Goal: Task Accomplishment & Management: Use online tool/utility

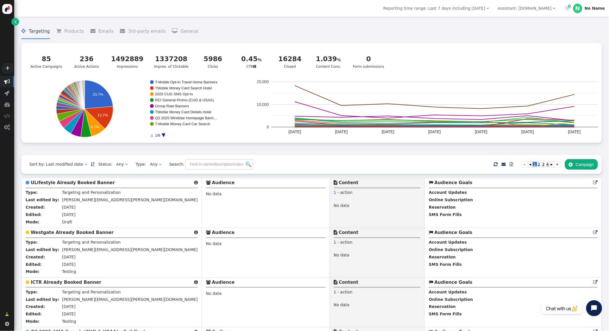
click at [506, 9] on div "Assistant: mustdotravels.com" at bounding box center [525, 8] width 54 height 6
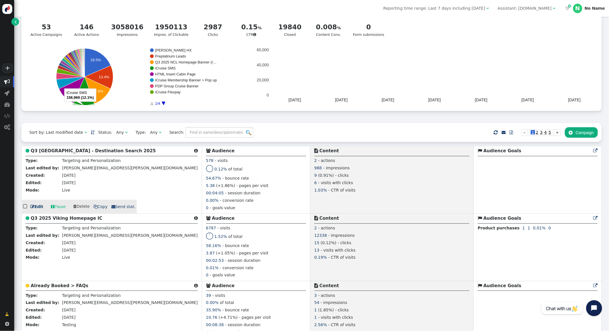
scroll to position [48, 0]
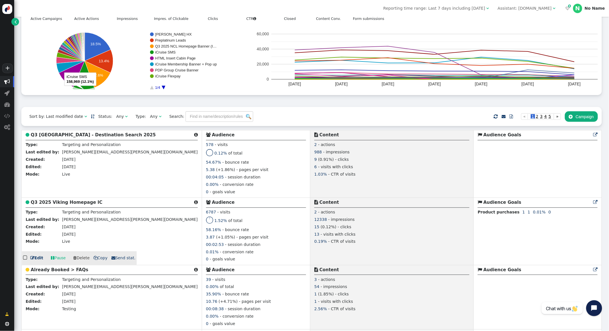
click at [74, 205] on b "Q3 2025 Viking Homepage IC" at bounding box center [67, 202] width 72 height 5
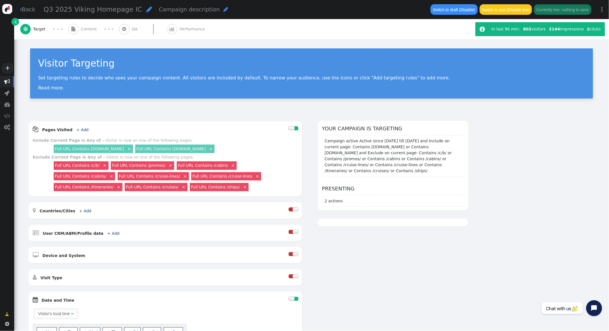
click at [82, 28] on span "Content" at bounding box center [90, 29] width 18 height 6
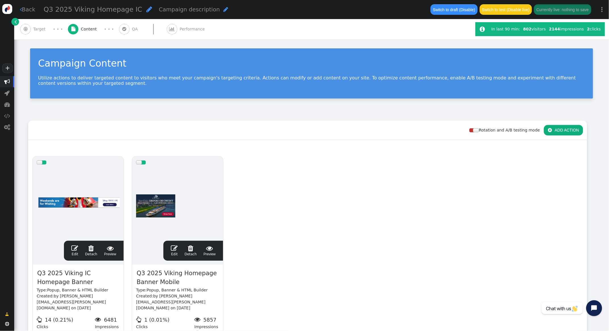
click at [75, 248] on span "" at bounding box center [74, 247] width 7 height 7
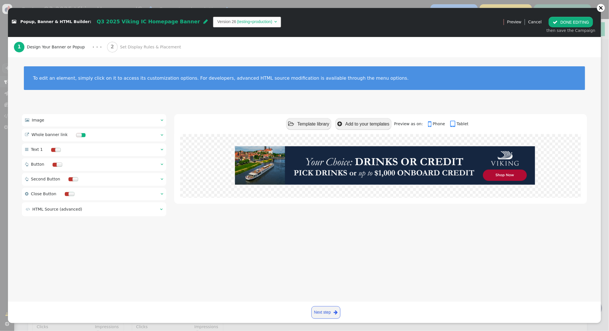
click at [161, 119] on span "" at bounding box center [162, 120] width 3 height 4
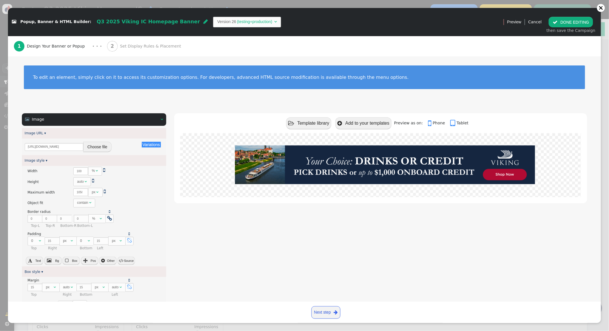
click at [161, 119] on span "" at bounding box center [162, 119] width 3 height 4
